Goal: Information Seeking & Learning: Get advice/opinions

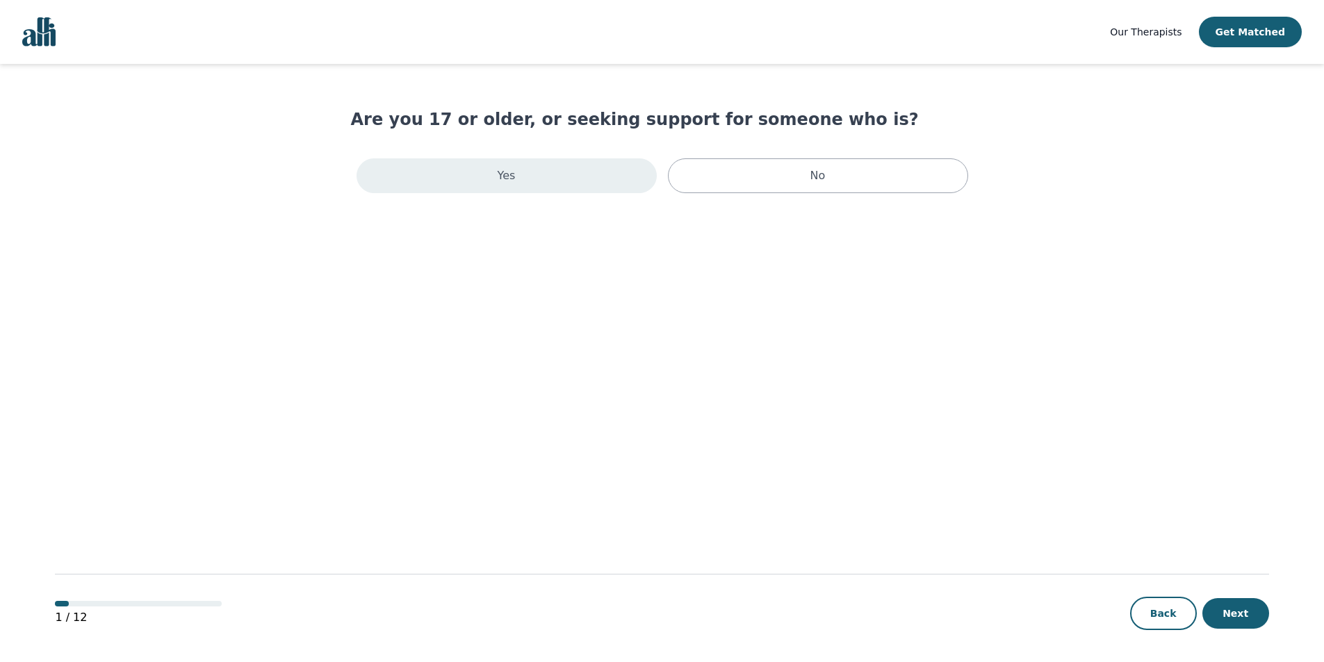
click at [604, 179] on div "Yes" at bounding box center [507, 175] width 300 height 35
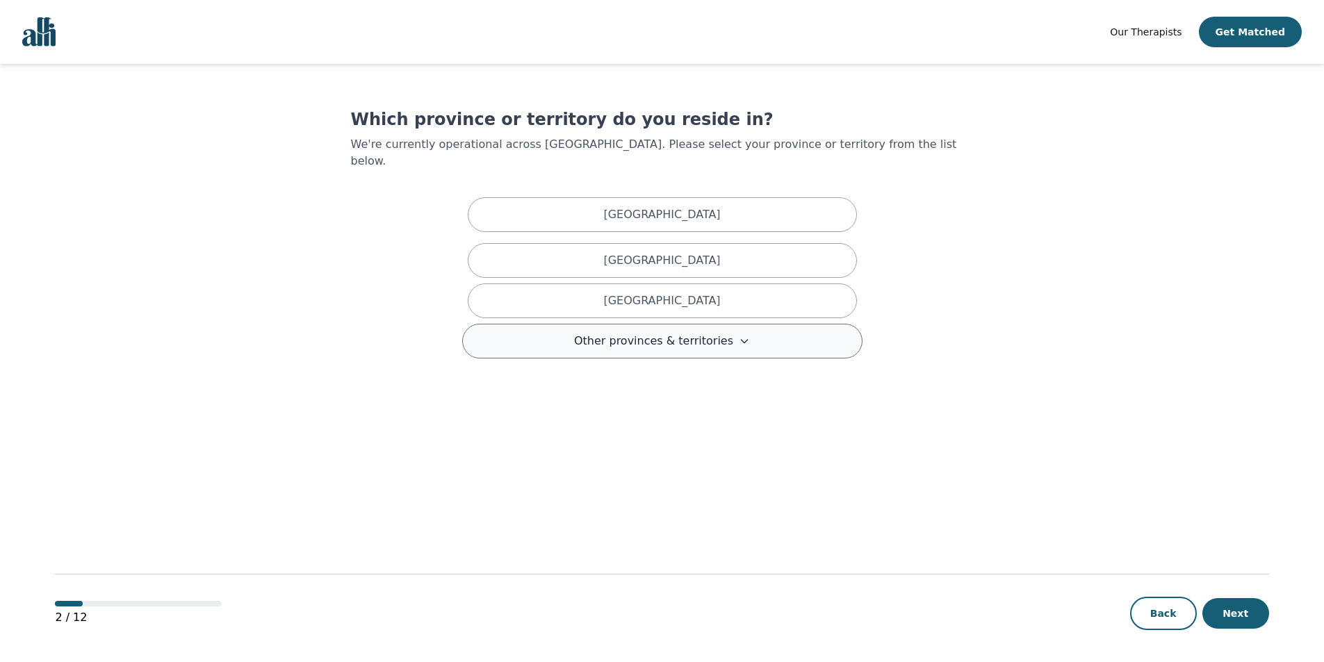
click at [674, 333] on span "Other provinces & territories" at bounding box center [653, 341] width 159 height 17
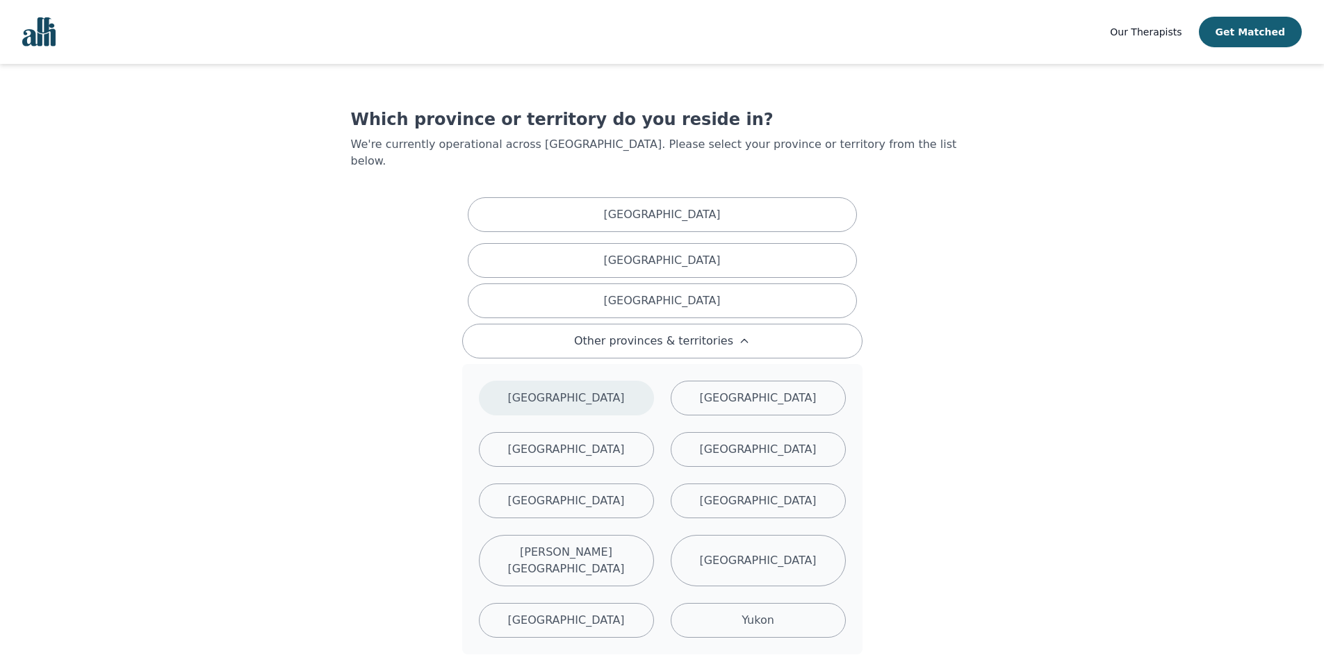
click at [567, 390] on p "[GEOGRAPHIC_DATA]" at bounding box center [565, 398] width 117 height 17
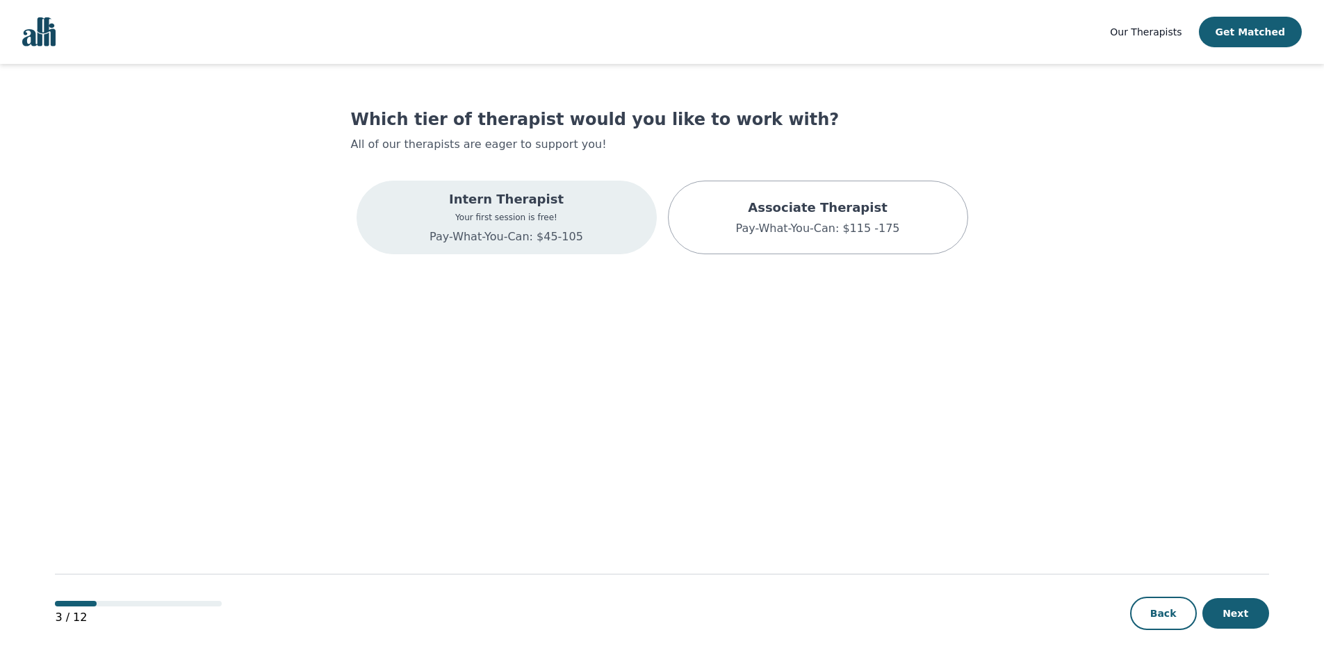
click at [486, 197] on p "Intern Therapist" at bounding box center [507, 199] width 154 height 19
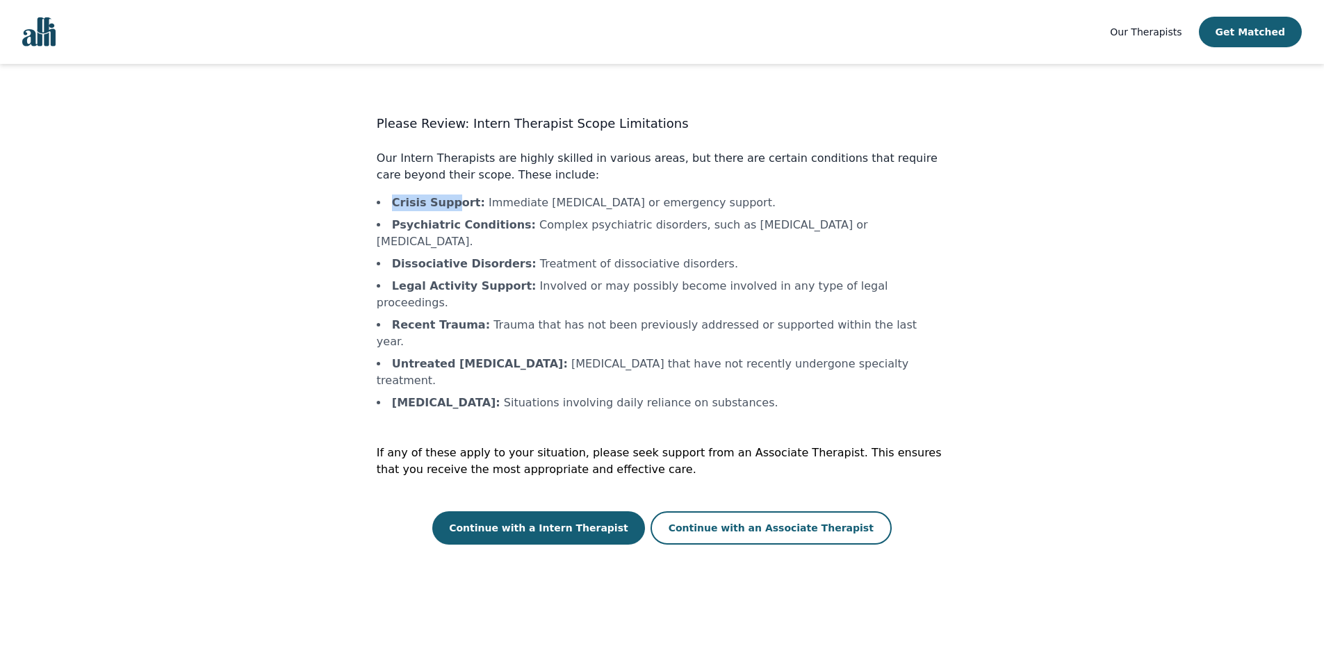
drag, startPoint x: 388, startPoint y: 205, endPoint x: 453, endPoint y: 211, distance: 65.6
click at [453, 210] on li "Crisis Support : Immediate [MEDICAL_DATA] or emergency support." at bounding box center [662, 203] width 571 height 17
drag, startPoint x: 393, startPoint y: 334, endPoint x: 507, endPoint y: 339, distance: 114.1
click at [500, 396] on b "[MEDICAL_DATA] :" at bounding box center [446, 402] width 108 height 13
click at [783, 512] on button "Continue with an Associate Therapist" at bounding box center [771, 528] width 241 height 33
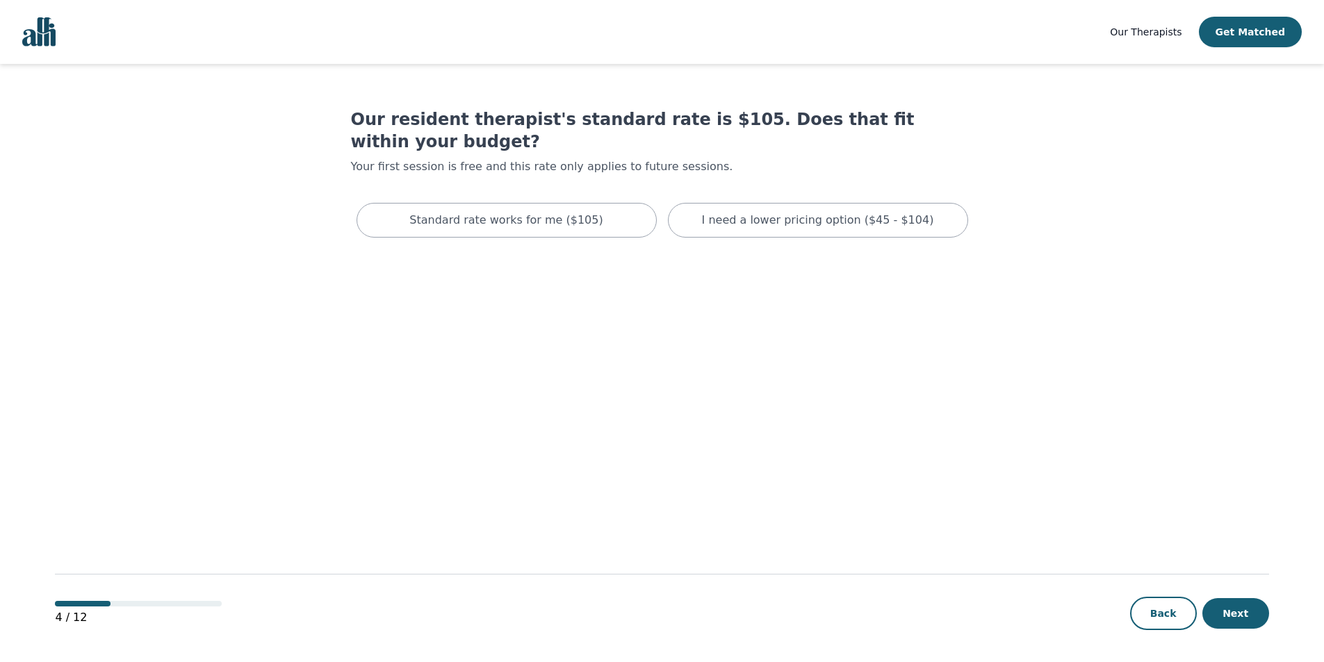
click at [1182, 29] on span "Our Therapists" at bounding box center [1146, 31] width 72 height 11
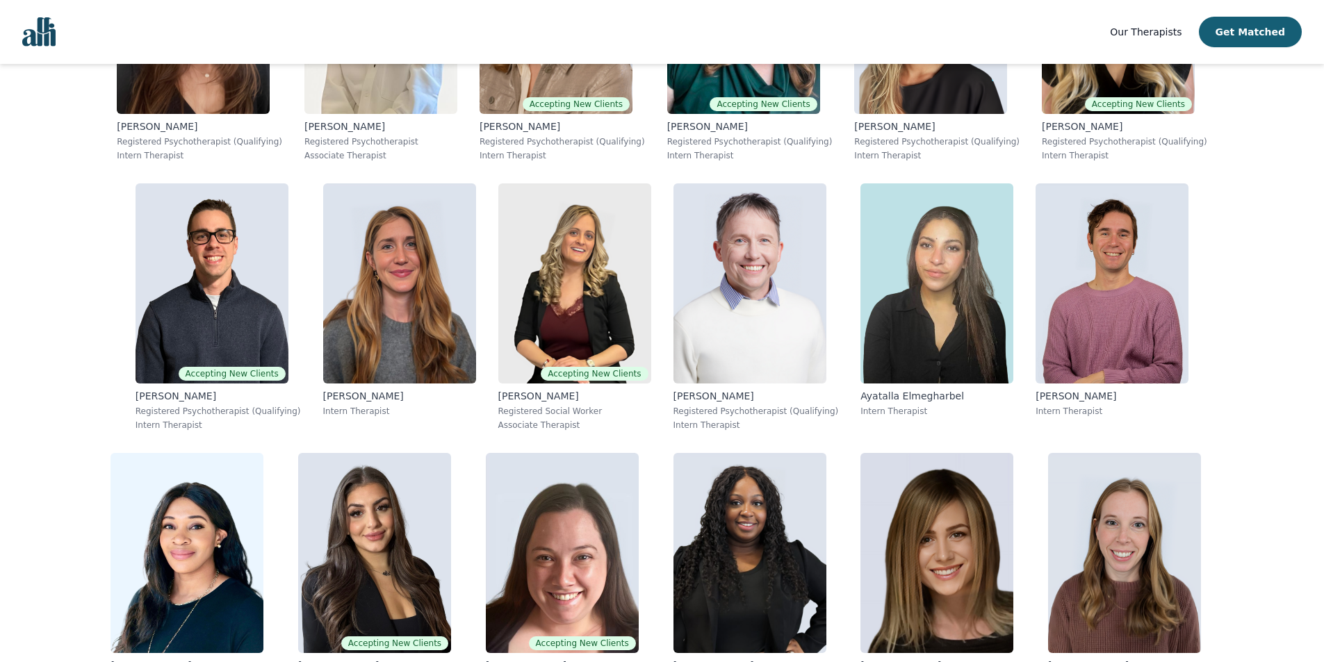
scroll to position [3406, 0]
